Goal: Task Accomplishment & Management: Manage account settings

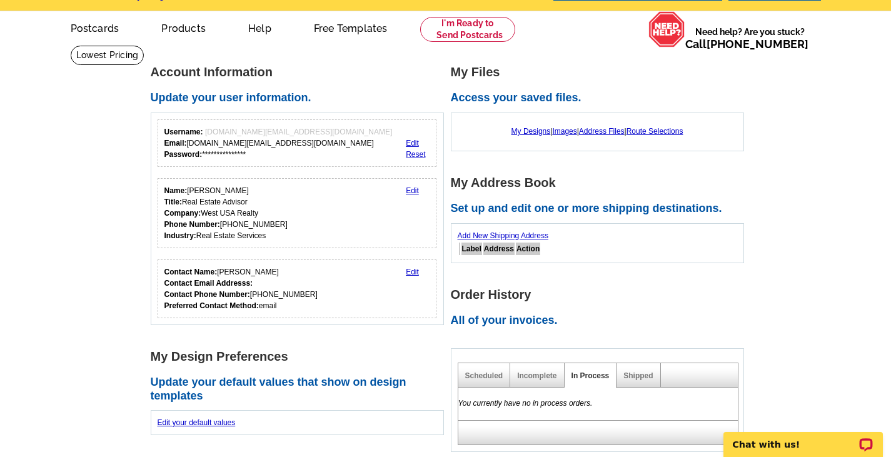
scroll to position [63, 0]
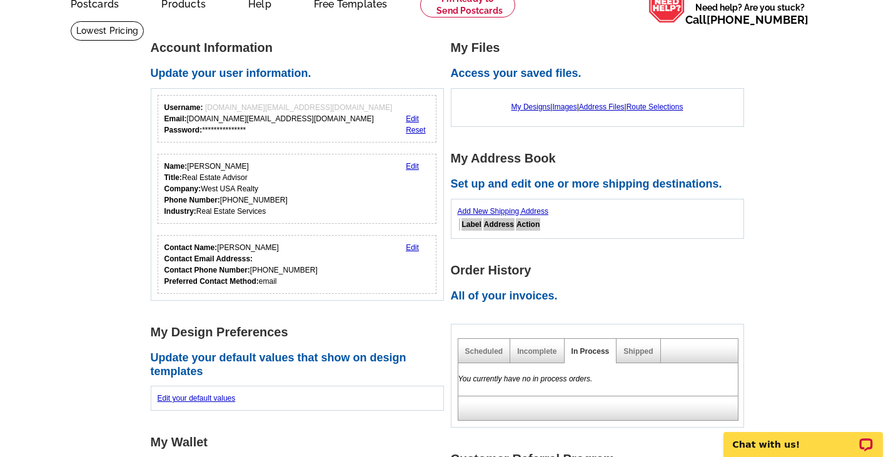
click at [412, 166] on link "Edit" at bounding box center [412, 166] width 13 height 9
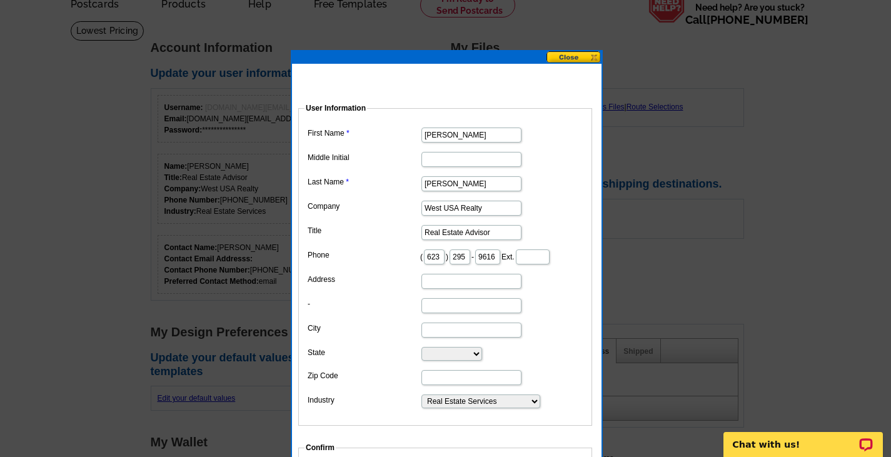
drag, startPoint x: 482, startPoint y: 209, endPoint x: 385, endPoint y: 215, distance: 97.1
click at [386, 215] on dd "West USA Realty" at bounding box center [445, 207] width 281 height 19
type input "Realty One Group"
type input "[STREET_ADDRESS]"
type input "Goodyear"
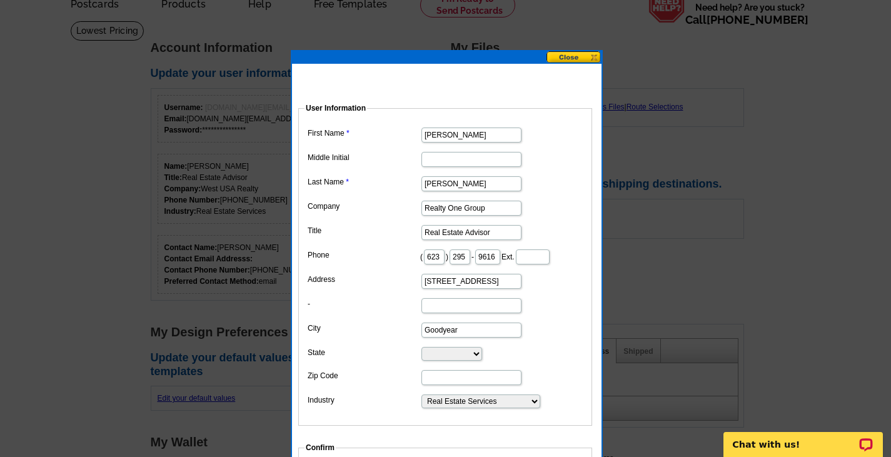
select select "AZ"
type input "85395"
click at [563, 290] on dd "[STREET_ADDRESS]" at bounding box center [445, 280] width 281 height 19
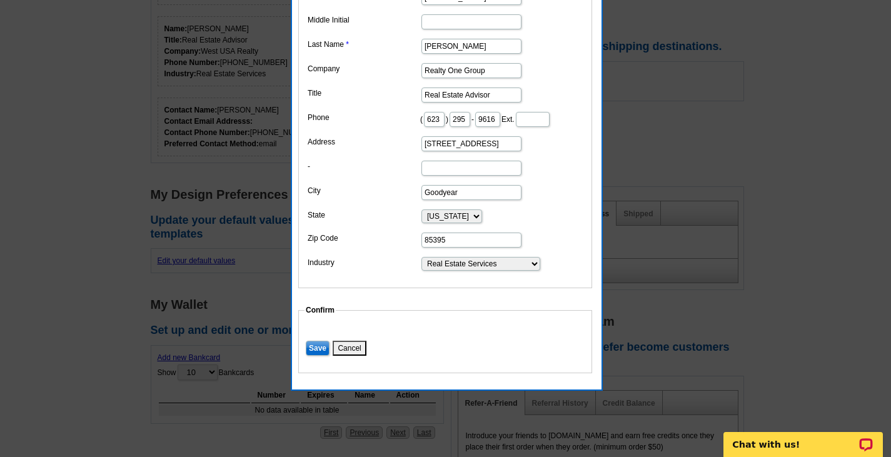
scroll to position [250, 0]
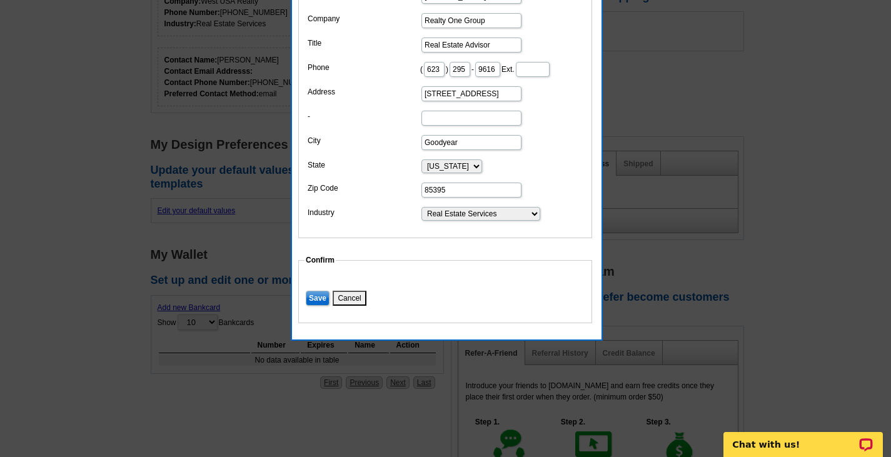
click at [320, 306] on input "Save" at bounding box center [318, 298] width 24 height 15
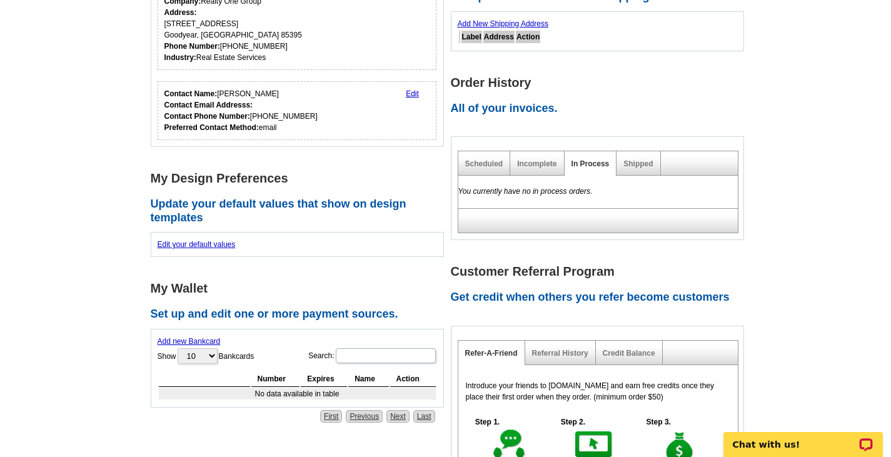
scroll to position [188, 0]
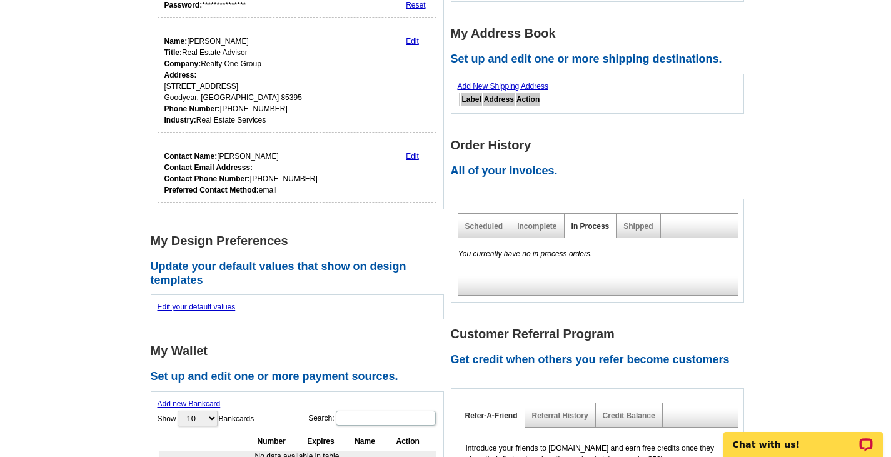
click at [410, 156] on link "Edit" at bounding box center [412, 156] width 13 height 9
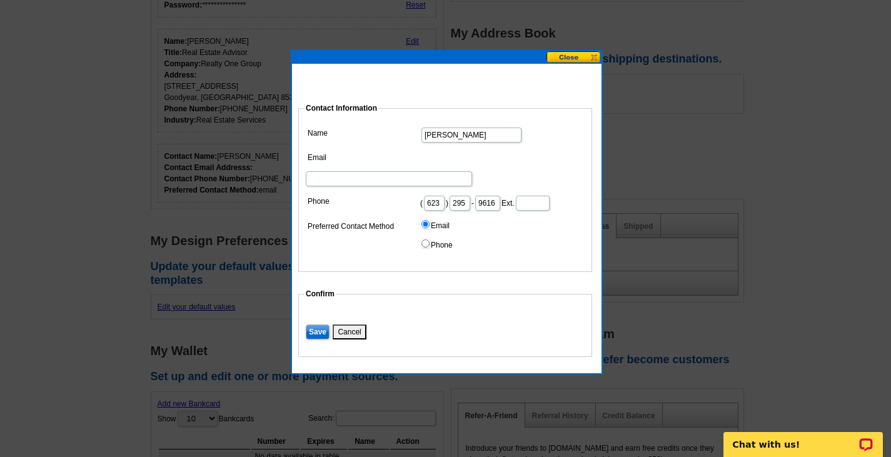
click at [465, 171] on input "Email" at bounding box center [389, 178] width 166 height 15
type input "[DOMAIN_NAME][EMAIL_ADDRESS][DOMAIN_NAME]"
click at [498, 229] on dd "Email Phone" at bounding box center [445, 236] width 281 height 39
click at [312, 332] on input "Save" at bounding box center [318, 332] width 24 height 15
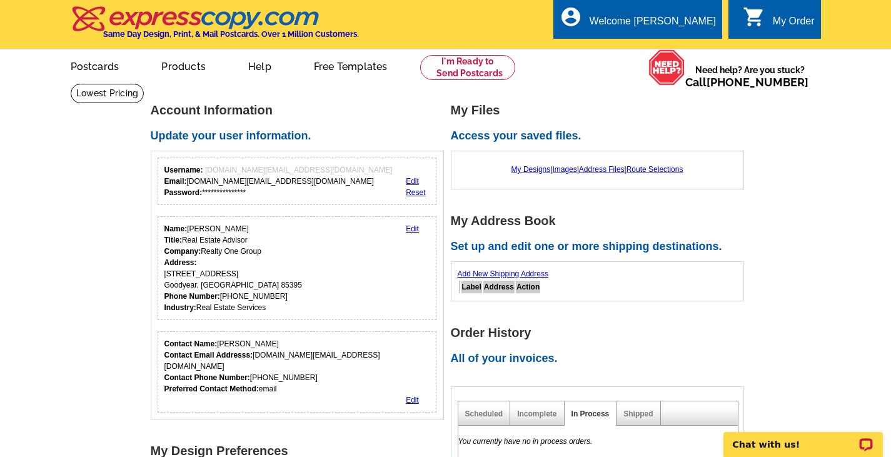
scroll to position [63, 0]
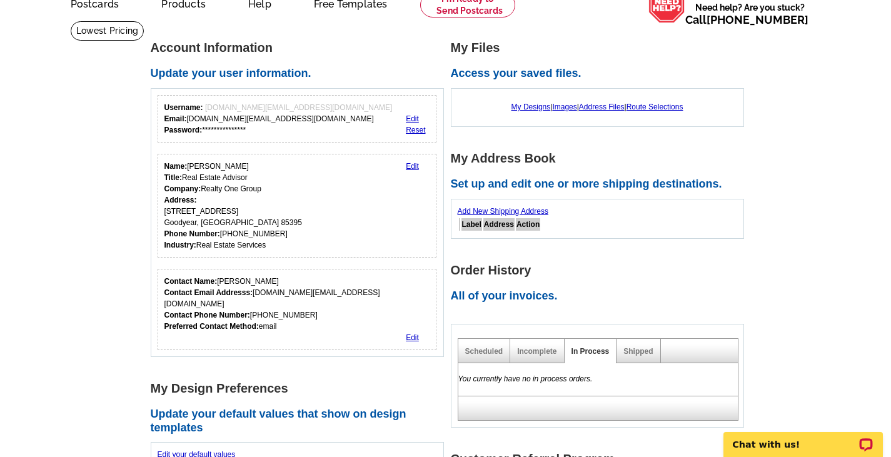
click at [530, 211] on link "Add New Shipping Address" at bounding box center [503, 211] width 91 height 9
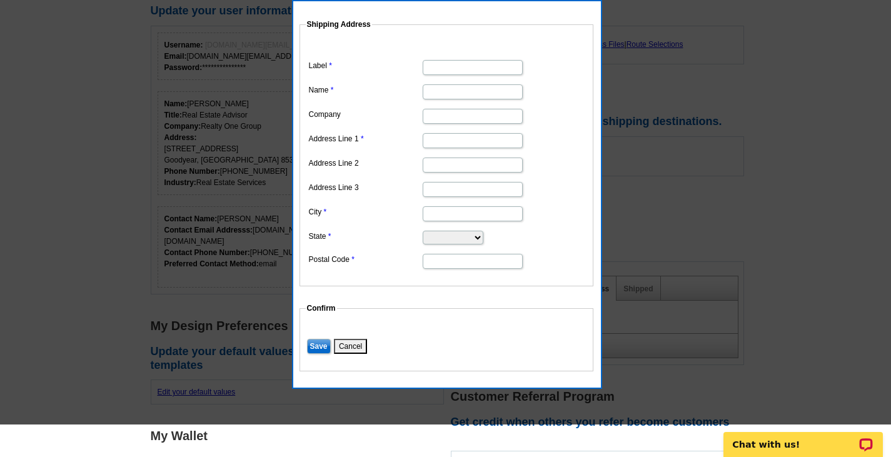
scroll to position [0, 0]
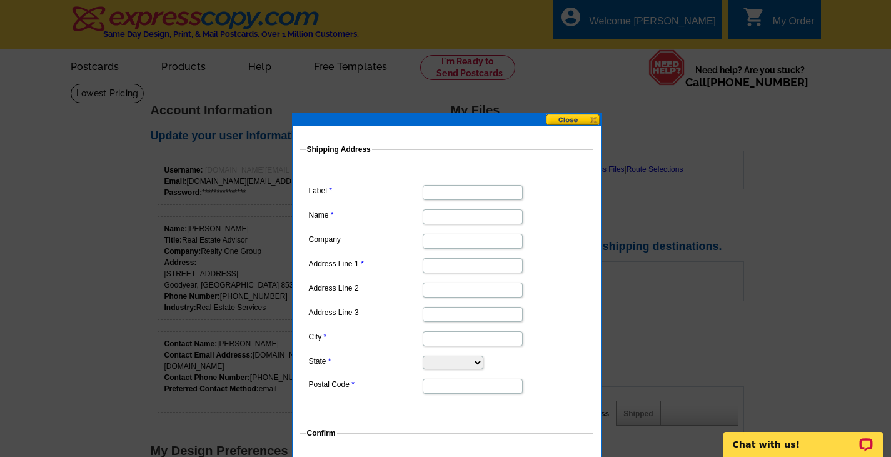
click at [573, 120] on button at bounding box center [573, 120] width 55 height 12
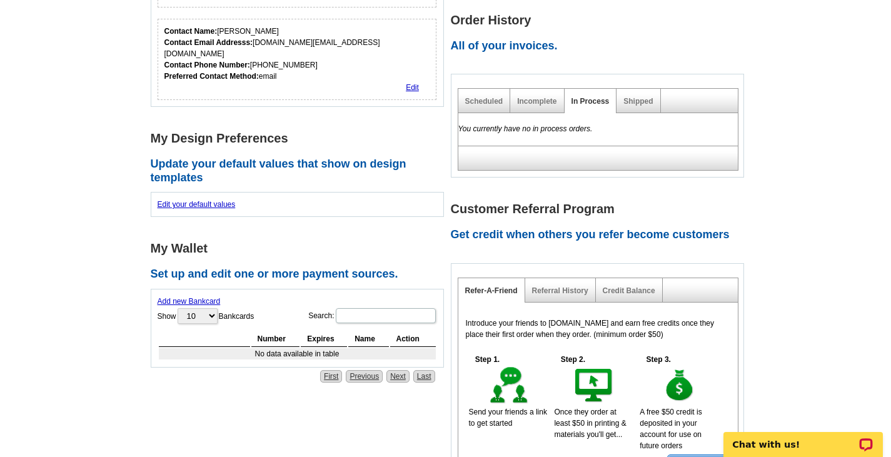
scroll to position [313, 0]
click at [225, 200] on link "Edit your default values" at bounding box center [197, 204] width 78 height 9
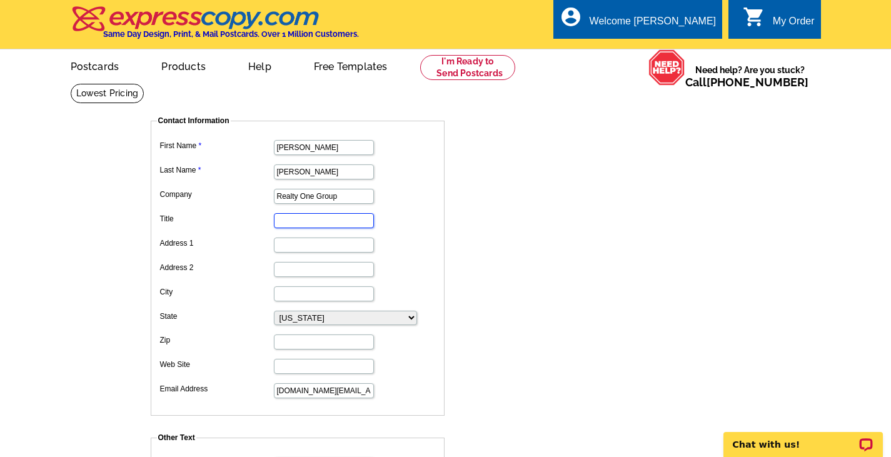
click at [330, 223] on input "Title" at bounding box center [324, 220] width 100 height 15
type input "Real Estate Advisor"
click at [308, 248] on input "Address 1" at bounding box center [324, 245] width 100 height 15
type input "[STREET_ADDRESS]"
type input "Goodyear"
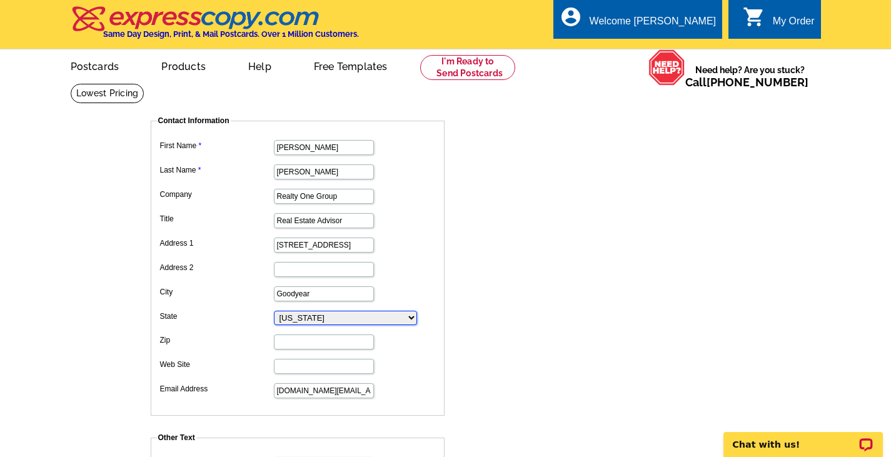
select select "2"
type input "85395"
type input "6232959616"
click at [409, 287] on dd "Goodyear" at bounding box center [297, 292] width 281 height 19
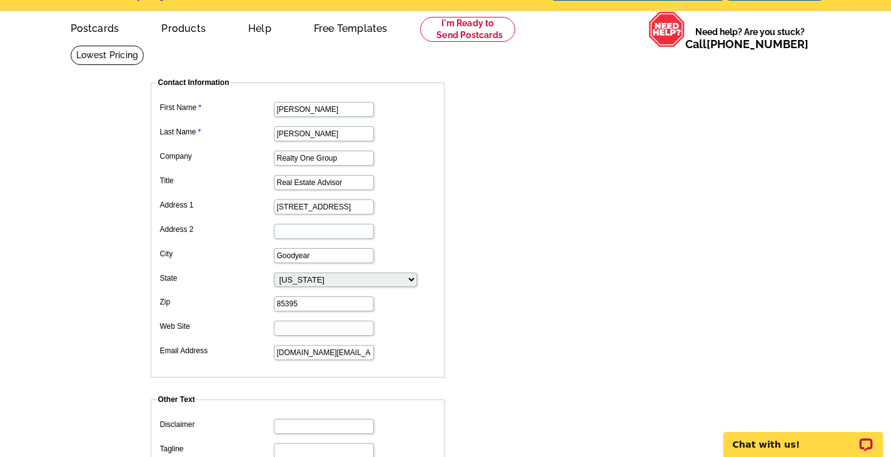
scroll to position [63, 0]
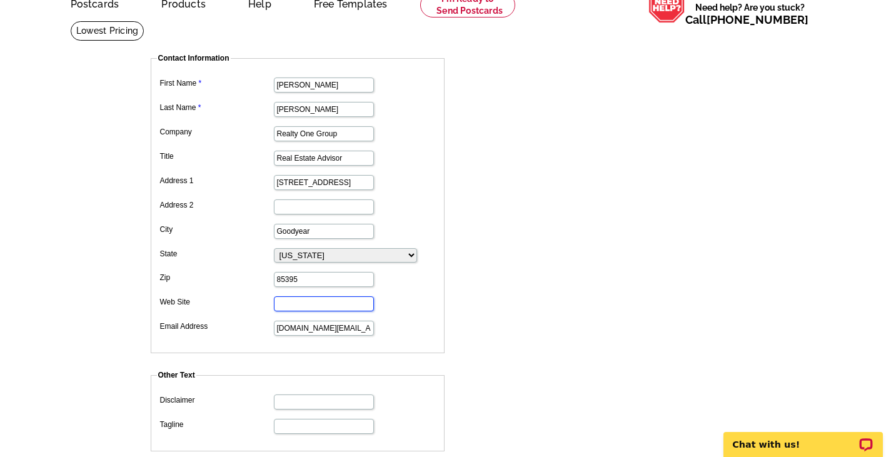
click at [326, 305] on input "Web Site" at bounding box center [324, 303] width 100 height 15
paste input "[URL][DOMAIN_NAME]"
type input "[URL][DOMAIN_NAME]"
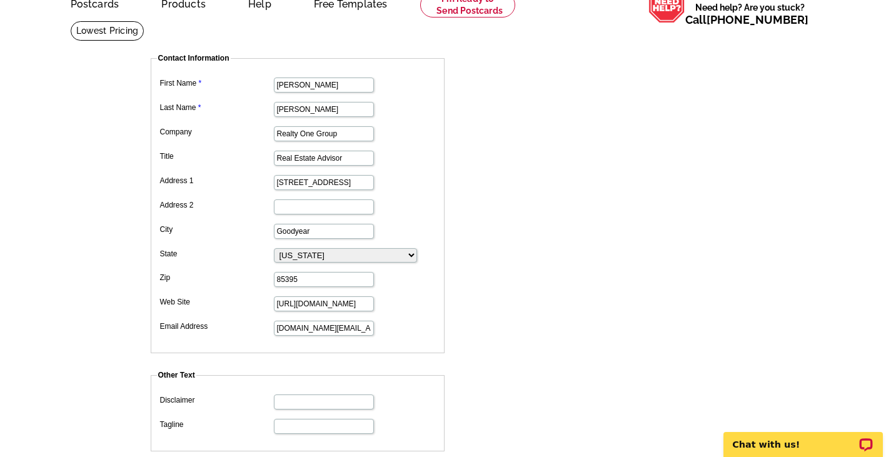
click at [438, 323] on dd "[DOMAIN_NAME][EMAIL_ADDRESS][DOMAIN_NAME]" at bounding box center [297, 327] width 281 height 19
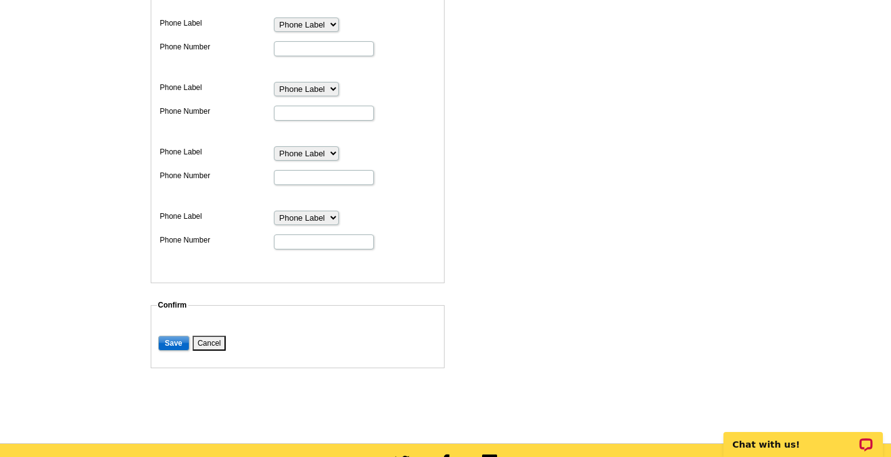
scroll to position [688, 0]
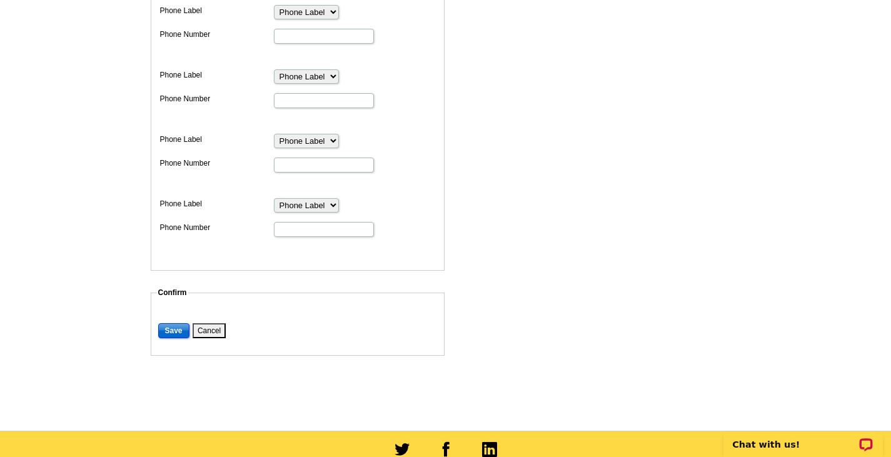
click at [169, 332] on input "Save" at bounding box center [173, 330] width 31 height 15
